Goal: Check status: Check status

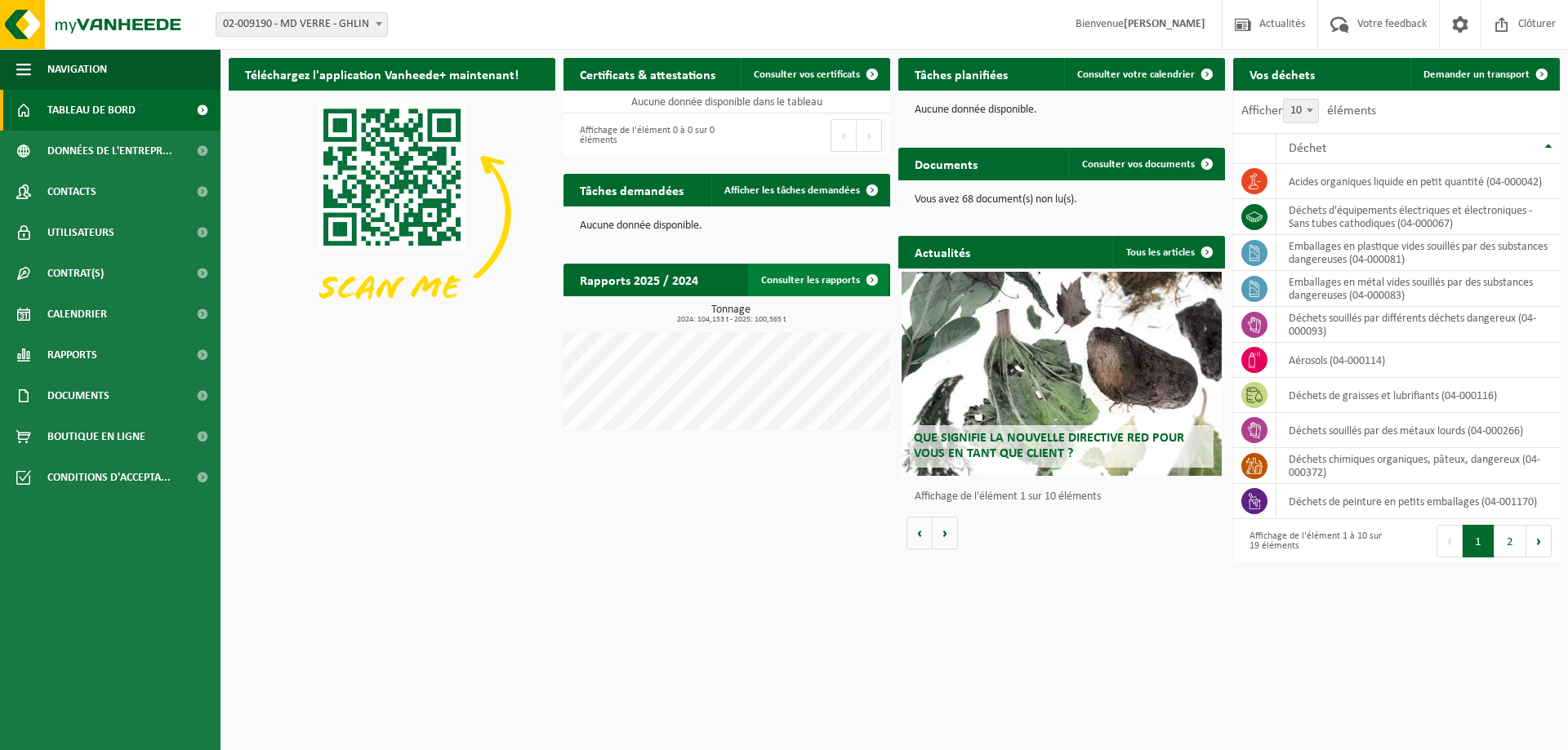
click at [807, 279] on link "Consulter les rapports" at bounding box center [818, 279] width 140 height 32
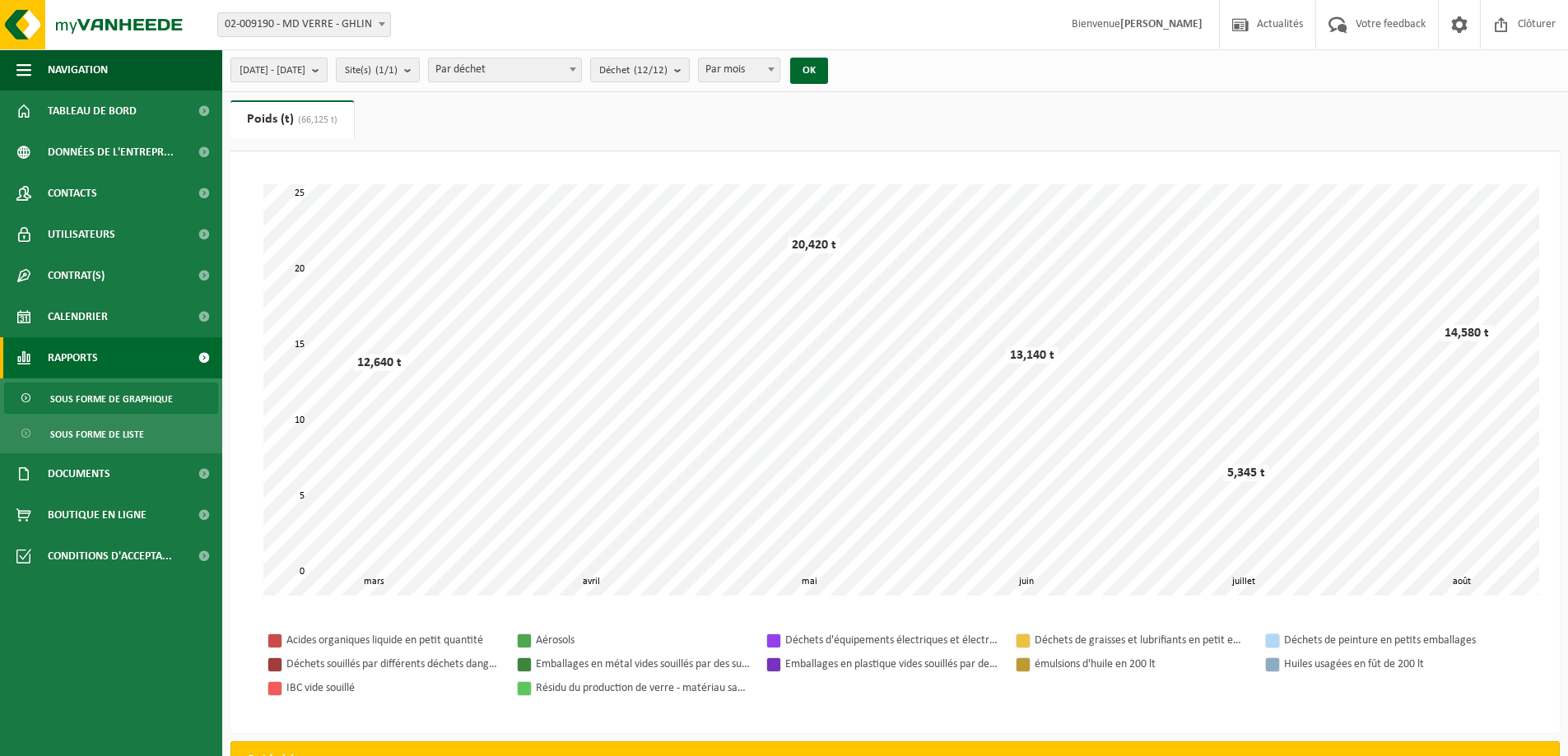
click at [327, 67] on b "submit" at bounding box center [319, 69] width 15 height 23
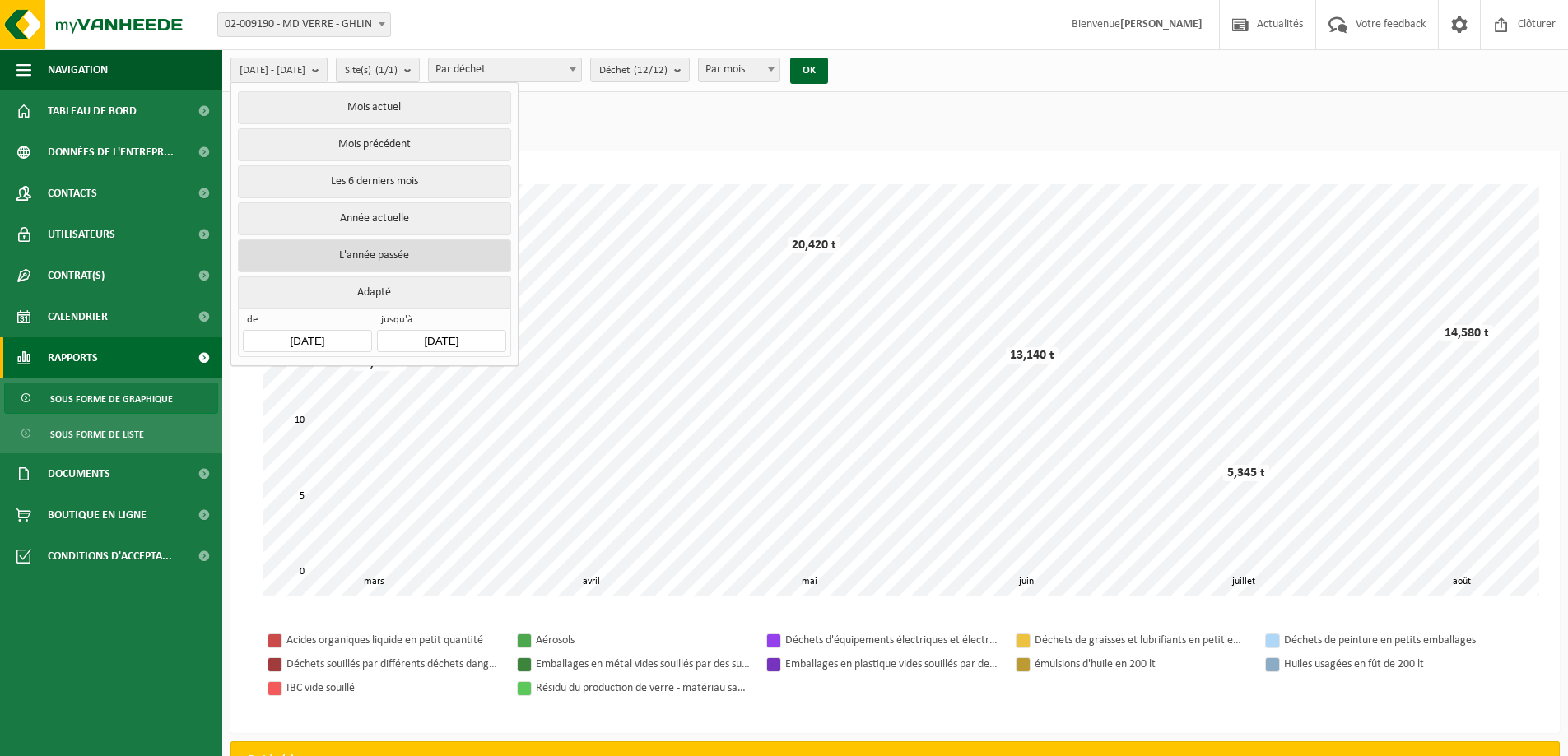
click at [401, 254] on button "L'année passée" at bounding box center [374, 256] width 272 height 33
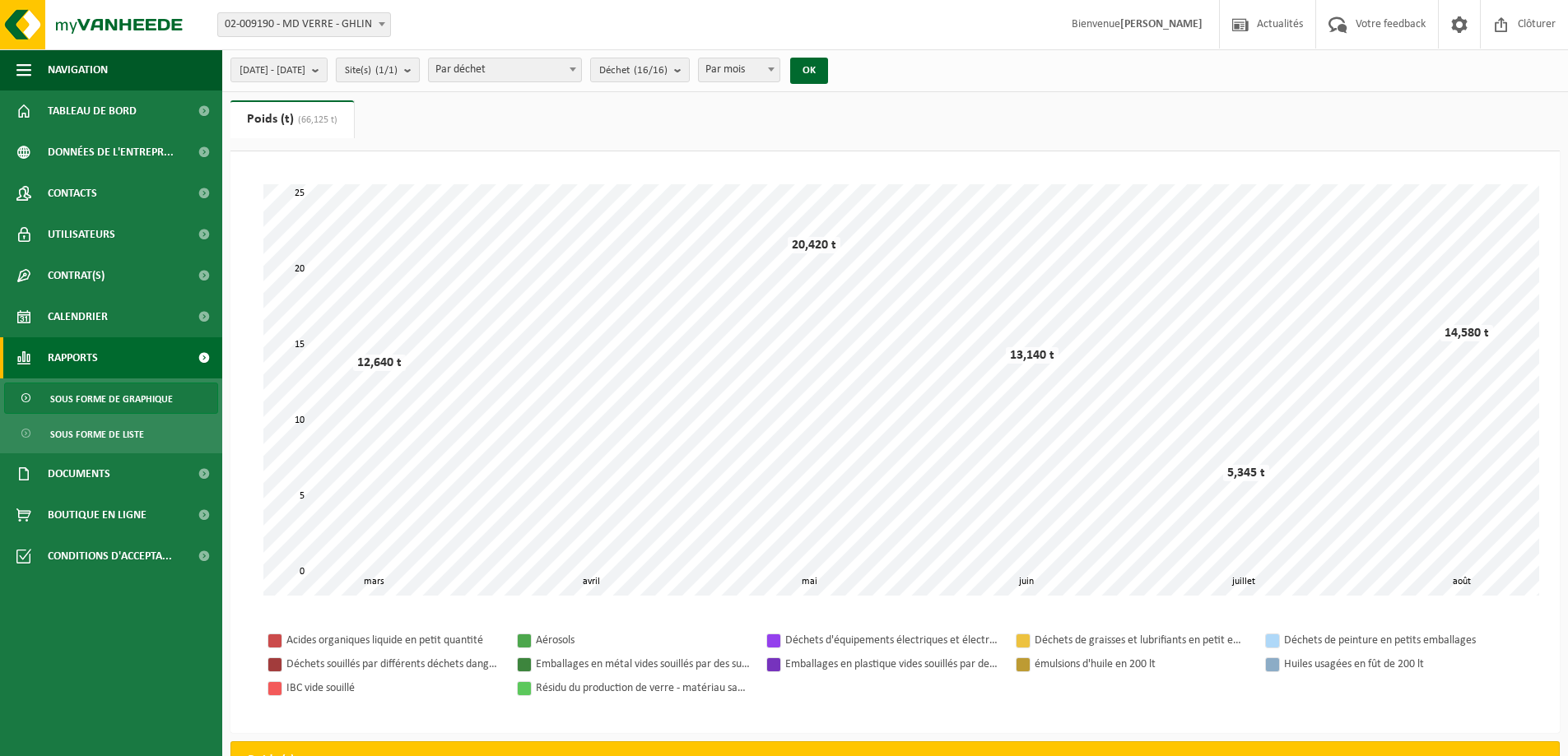
click at [418, 72] on b "submit" at bounding box center [411, 69] width 15 height 23
click at [783, 155] on div "Patientez Le téléchargement est un peu long en raison de la grande quantité de …" at bounding box center [894, 442] width 1329 height 582
click at [581, 66] on span "Par déchet" at bounding box center [504, 69] width 152 height 23
click at [772, 130] on ul "Poids (t) (66,125 t) Volume (m³)" at bounding box center [894, 126] width 1329 height 51
click at [667, 63] on span "Déchet (16/16)" at bounding box center [633, 70] width 68 height 25
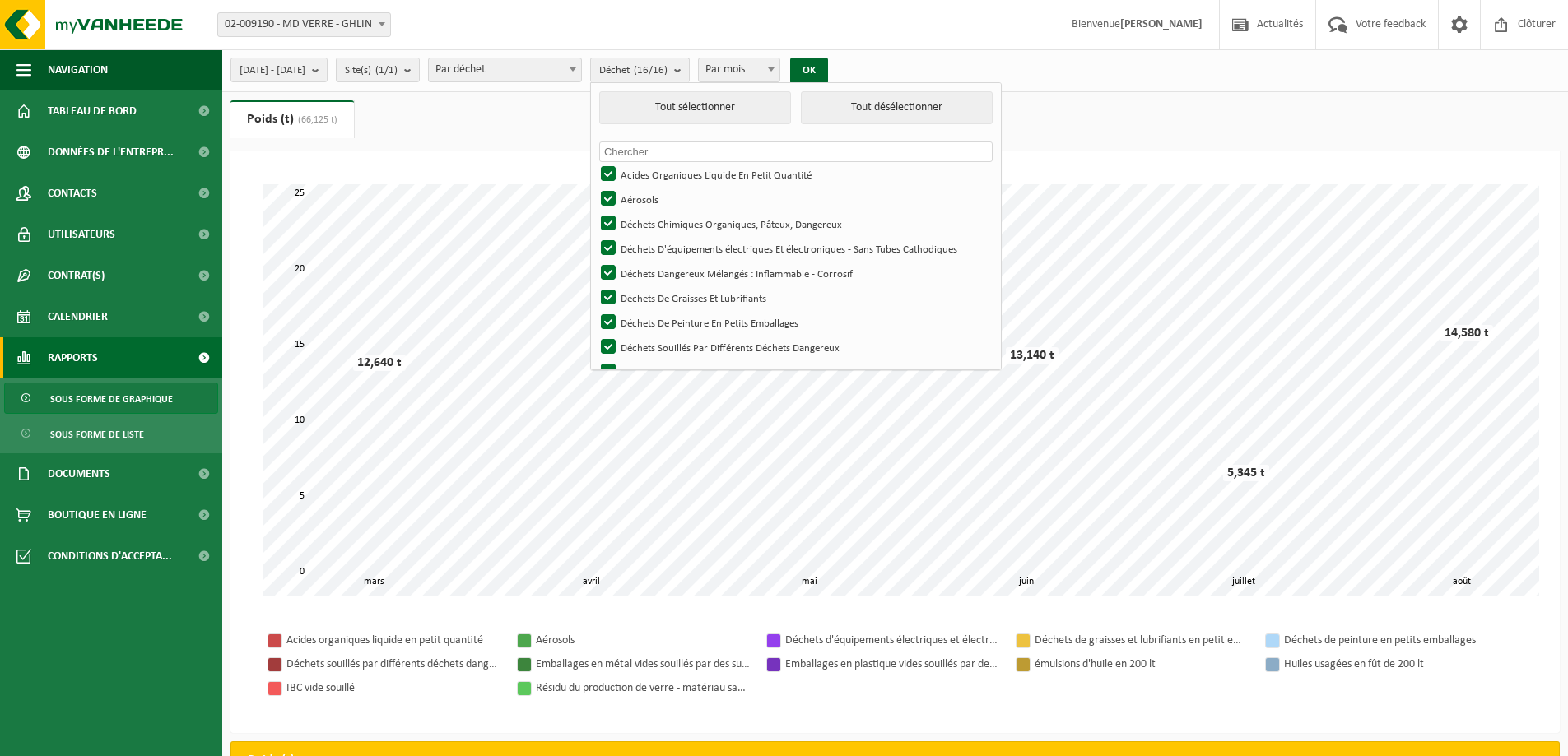
click at [1166, 155] on div "Patientez Le téléchargement est un peu long en raison de la grande quantité de …" at bounding box center [894, 442] width 1329 height 582
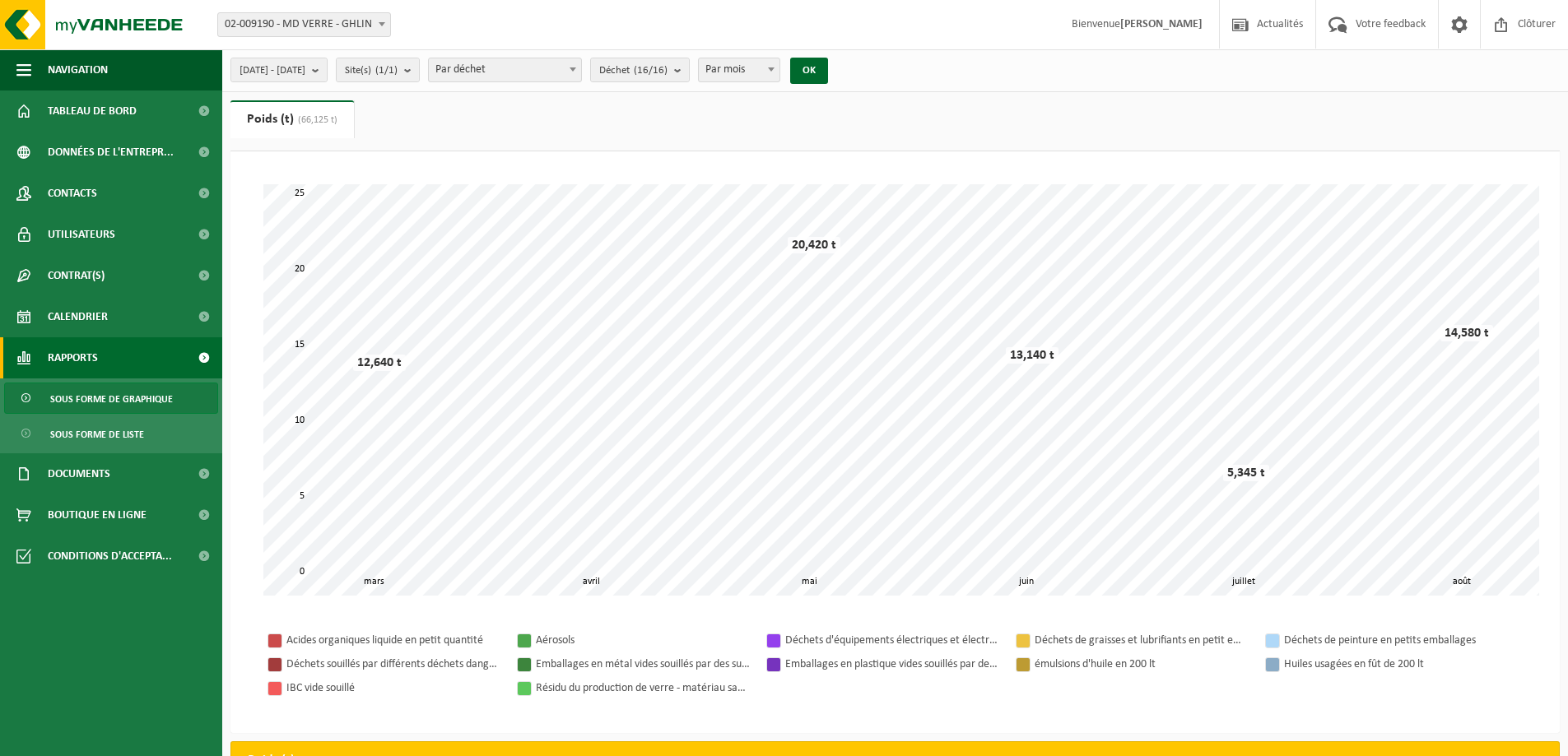
click at [581, 72] on span "Par déchet" at bounding box center [504, 69] width 152 height 23
click at [667, 71] on count "(16/16)" at bounding box center [650, 70] width 34 height 11
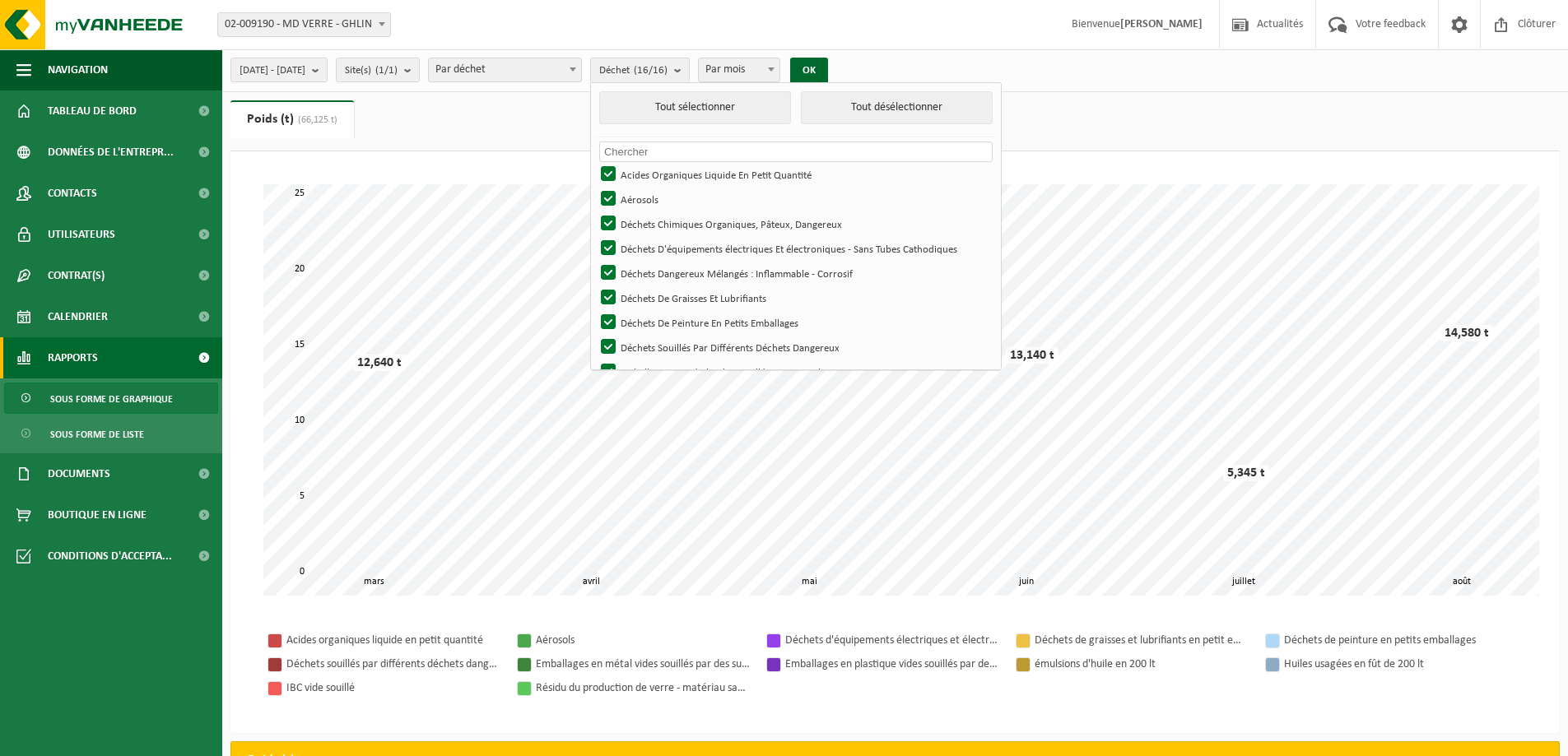
click at [1140, 107] on ul "Poids (t) (66,125 t) Volume (m³)" at bounding box center [894, 126] width 1329 height 51
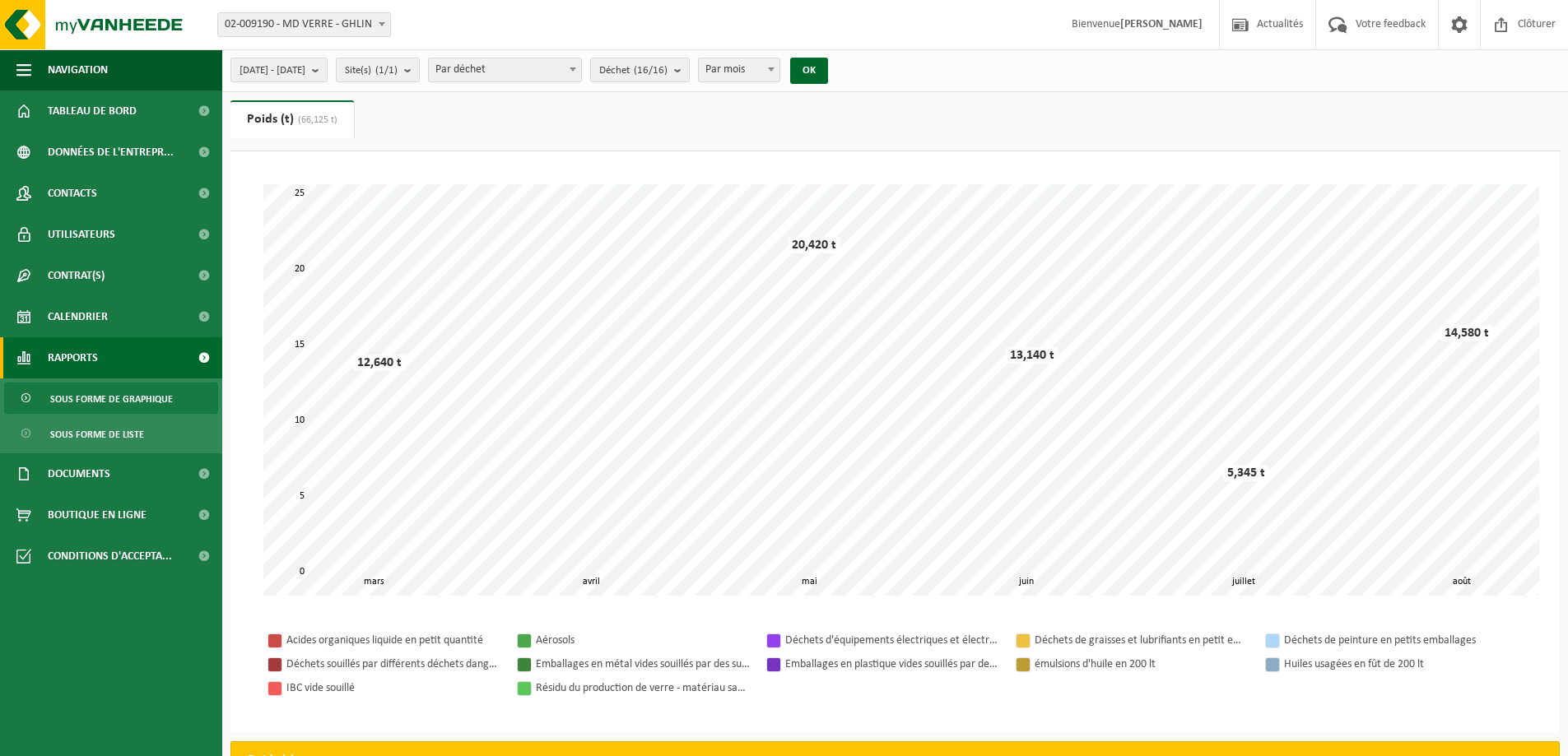
click at [333, 124] on span "(66,125 t)" at bounding box center [316, 120] width 43 height 10
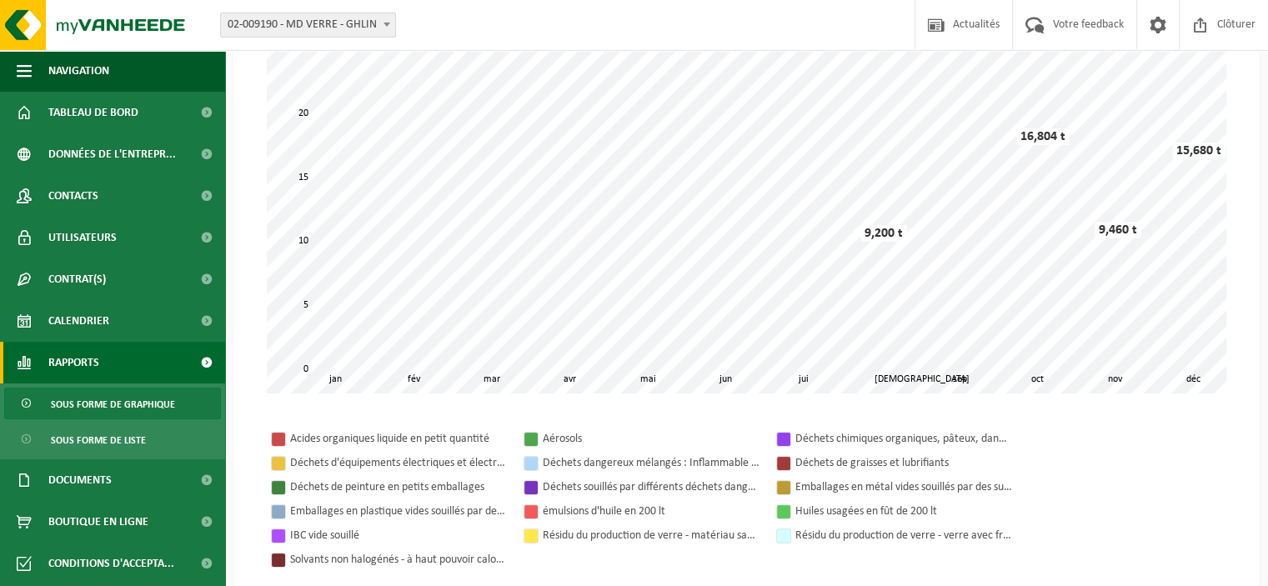
scroll to position [250, 0]
